Goal: Information Seeking & Learning: Check status

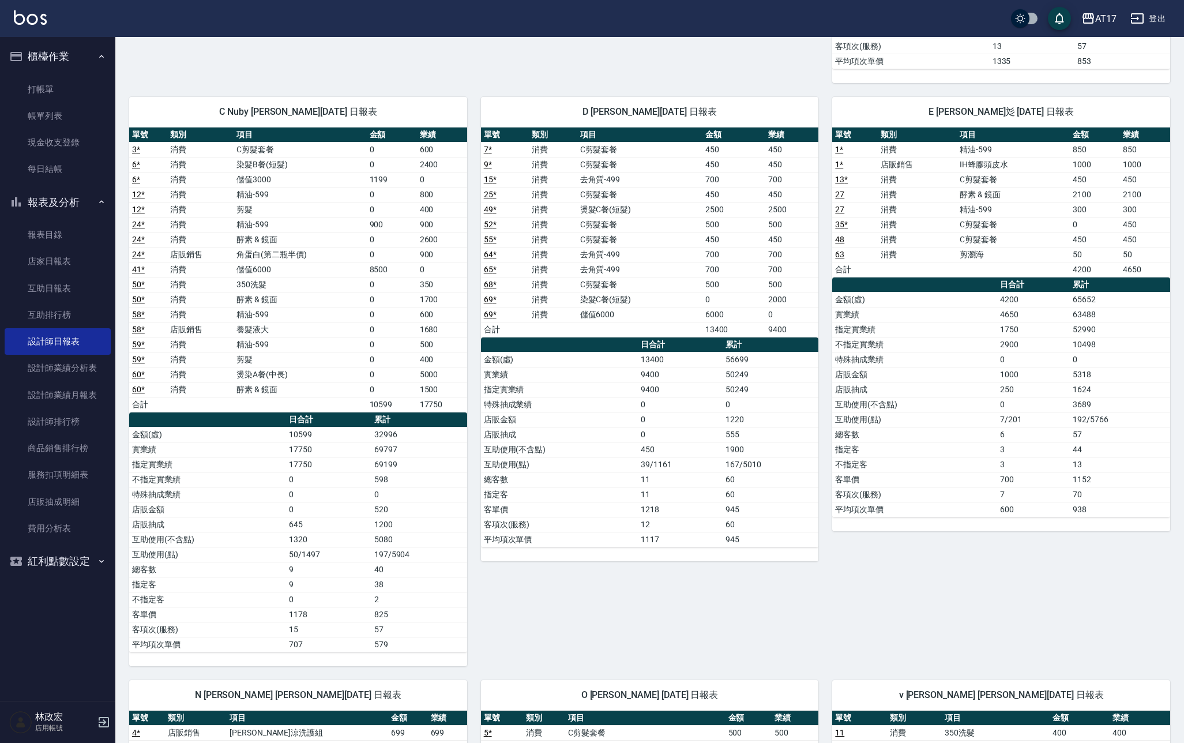
scroll to position [531, 0]
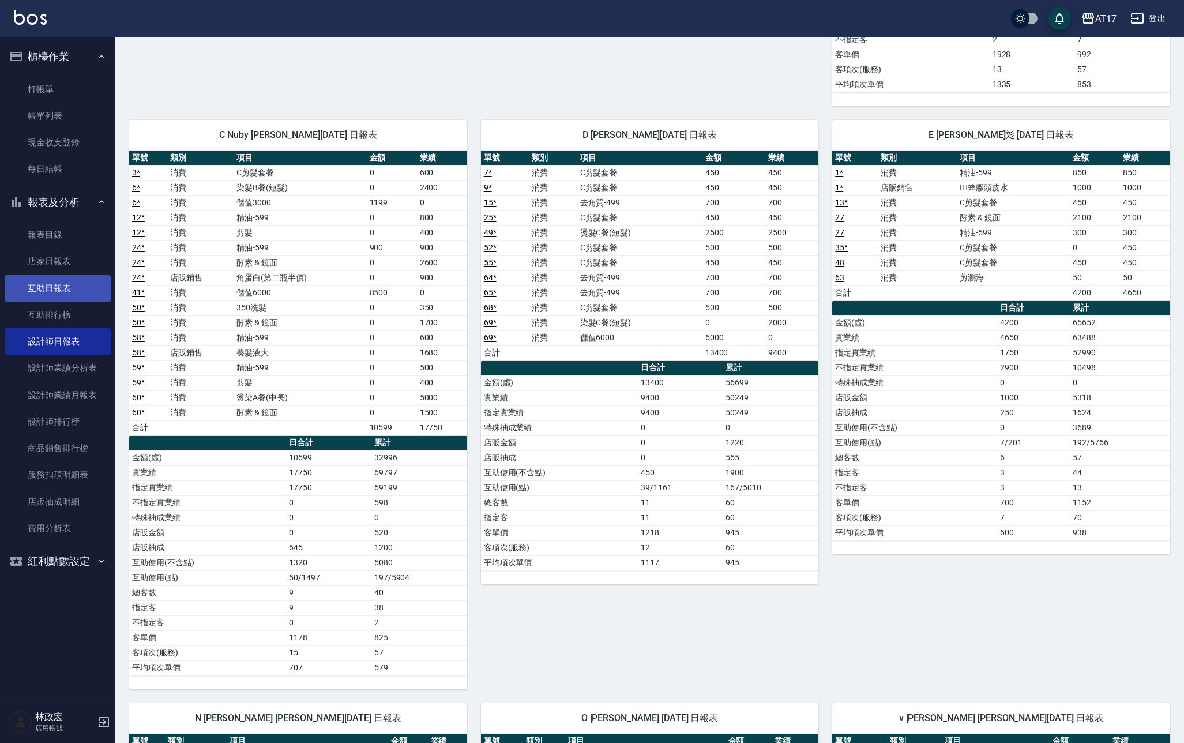
click at [51, 279] on link "互助日報表" at bounding box center [58, 288] width 106 height 27
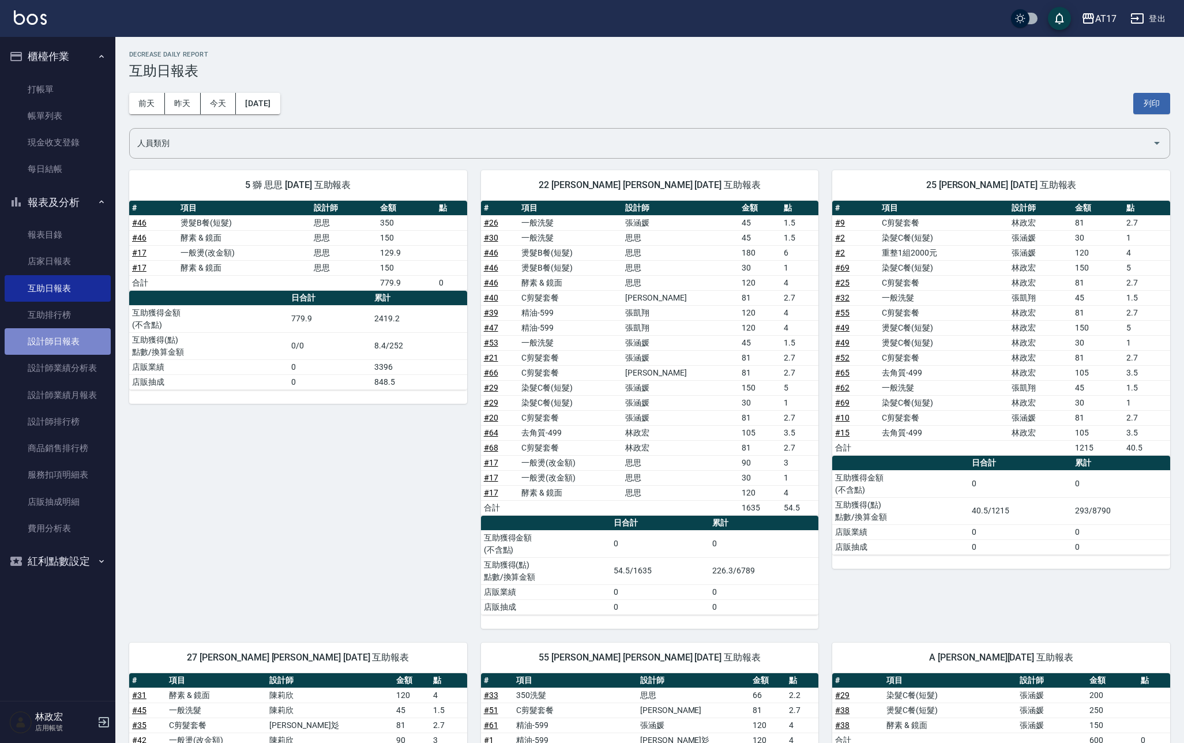
click at [73, 348] on link "設計師日報表" at bounding box center [58, 341] width 106 height 27
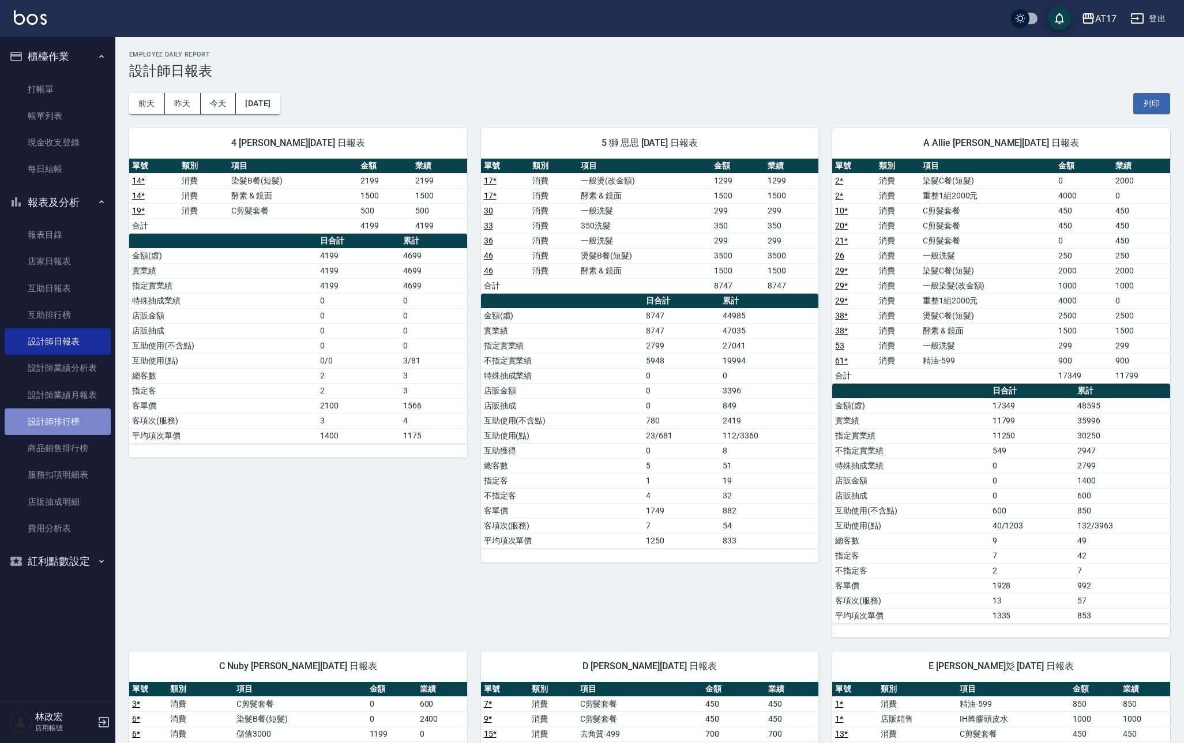
click at [109, 421] on link "設計師排行榜" at bounding box center [58, 421] width 106 height 27
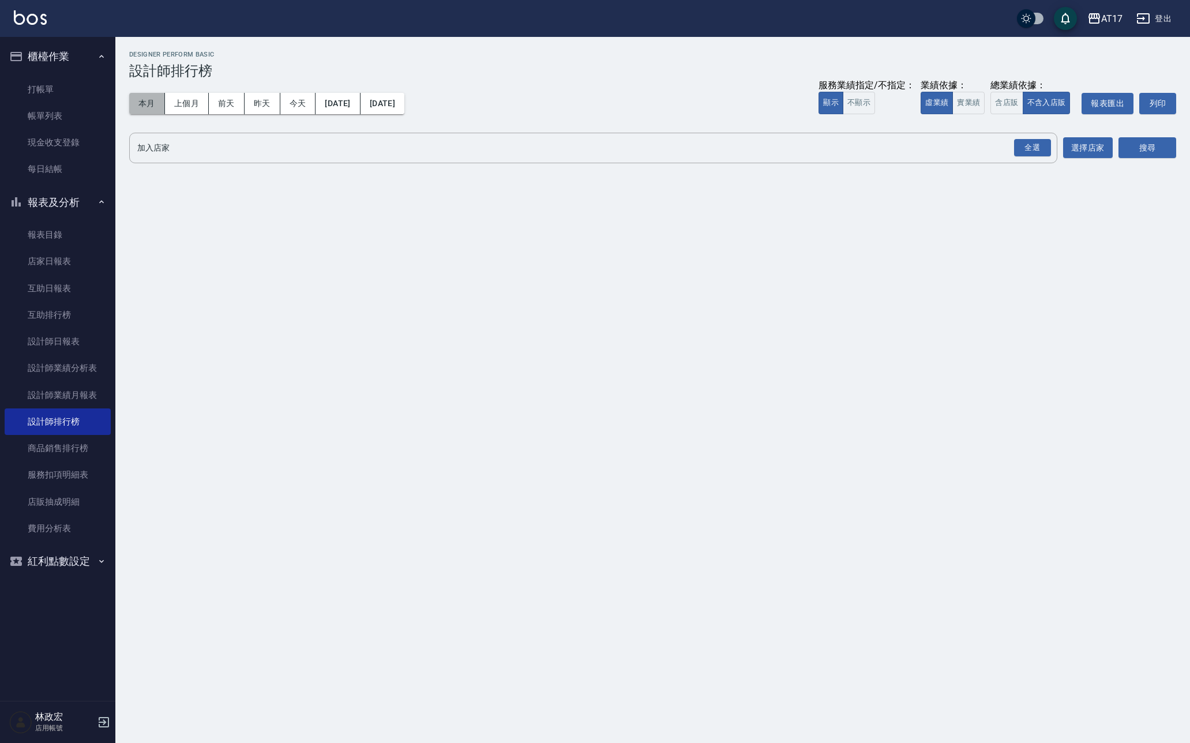
click at [155, 106] on button "本月" at bounding box center [147, 103] width 36 height 21
click at [978, 102] on button "實業績" at bounding box center [968, 103] width 32 height 22
click at [1035, 153] on div "全選" at bounding box center [1032, 148] width 37 height 18
click at [1133, 152] on button "搜尋" at bounding box center [1148, 148] width 58 height 21
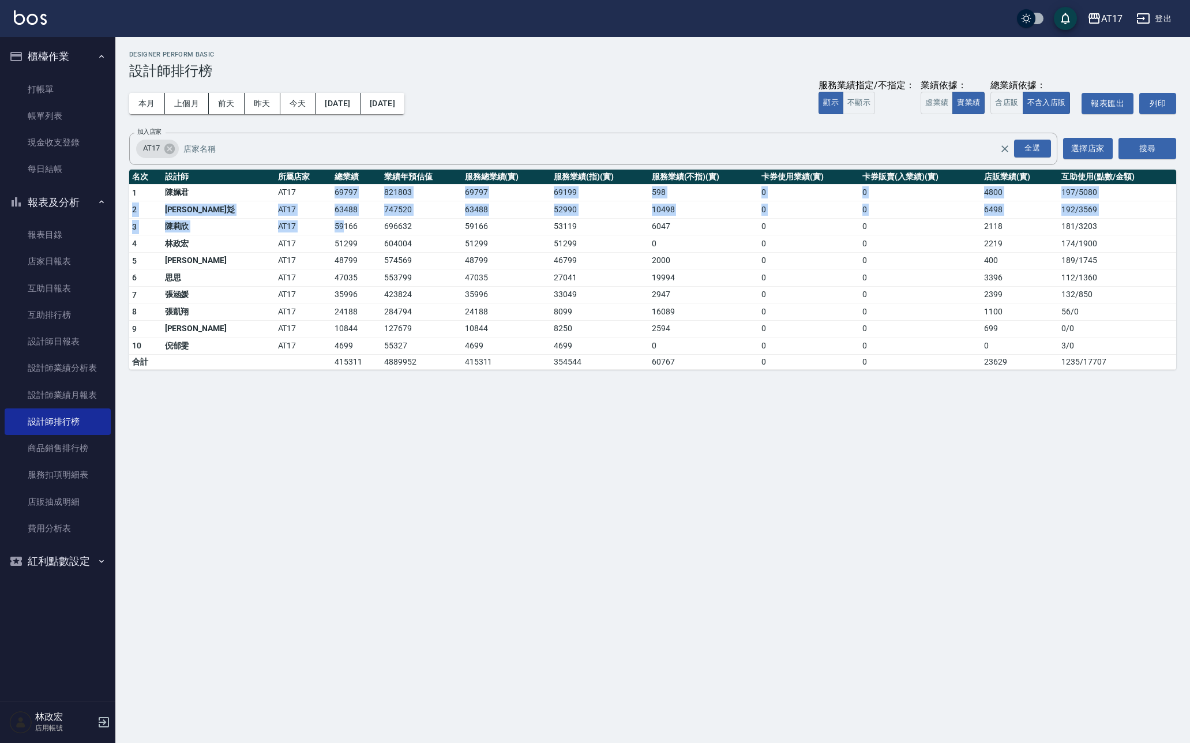
drag, startPoint x: 273, startPoint y: 190, endPoint x: 286, endPoint y: 226, distance: 38.5
click at [286, 226] on tbody "1 [PERSON_NAME]AT17 69797 821803 69797 69199 598 0 0 4800 197 / 5080 2 [PERSON_…" at bounding box center [652, 276] width 1047 height 185
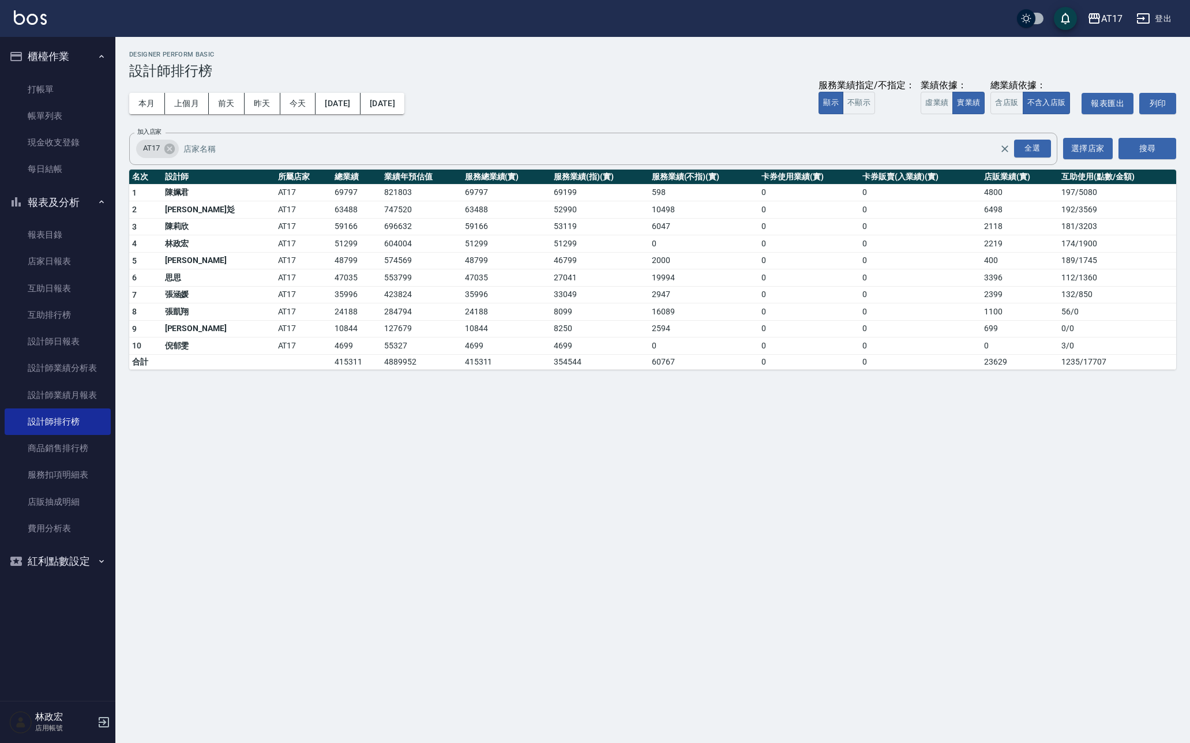
click at [332, 250] on td "51299" at bounding box center [357, 243] width 50 height 17
drag, startPoint x: 296, startPoint y: 222, endPoint x: 273, endPoint y: 214, distance: 23.9
click at [332, 219] on td "59166" at bounding box center [357, 226] width 50 height 17
click at [332, 202] on td "63488" at bounding box center [357, 209] width 50 height 17
drag, startPoint x: 298, startPoint y: 209, endPoint x: 260, endPoint y: 212, distance: 38.2
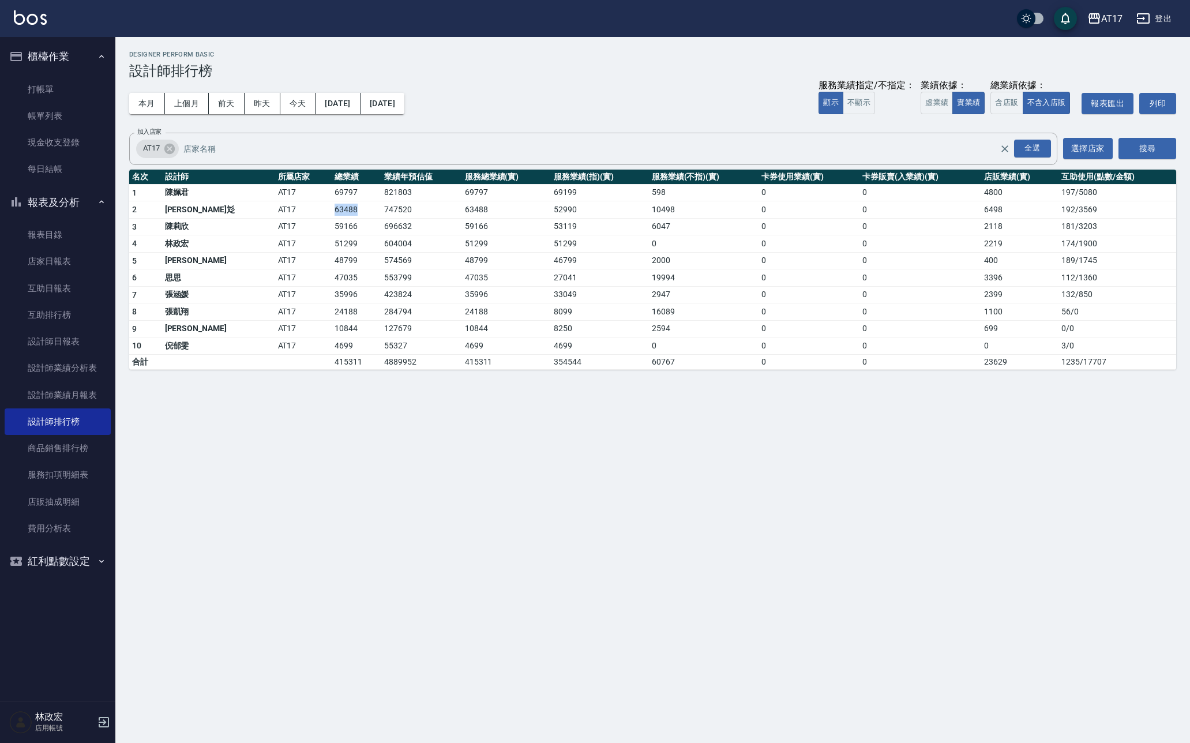
click at [260, 212] on tr "2 [PERSON_NAME]彣 AT17 63488 747520 63488 52990 10498 0 0 6498 192 / 3569" at bounding box center [652, 209] width 1047 height 17
click at [275, 269] on td "AT17" at bounding box center [303, 277] width 57 height 17
